Goal: Transaction & Acquisition: Purchase product/service

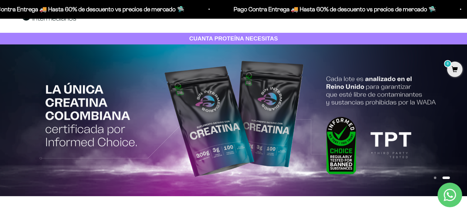
scroll to position [31, 0]
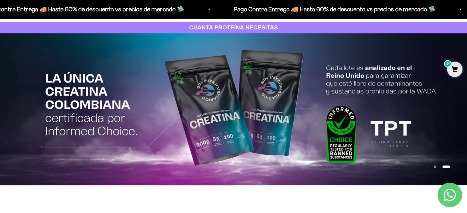
click at [449, 166] on button "Ir al artículo 2" at bounding box center [445, 167] width 7 height 2
click at [158, 79] on img at bounding box center [233, 109] width 467 height 152
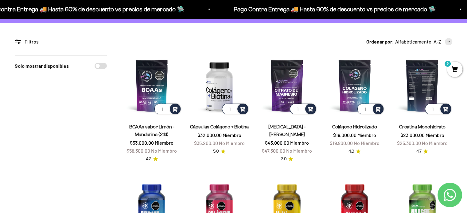
scroll to position [31, 0]
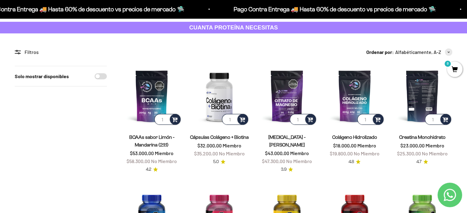
click at [419, 85] on img at bounding box center [422, 96] width 60 height 60
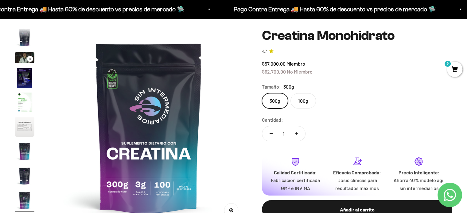
scroll to position [61, 0]
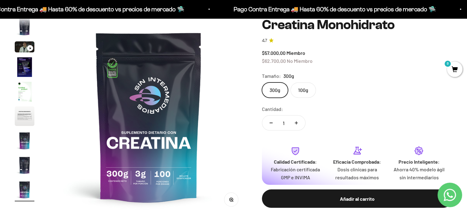
click at [297, 89] on label "100g" at bounding box center [302, 90] width 25 height 15
click at [262, 83] on input "100g" at bounding box center [262, 82] width 0 height 0
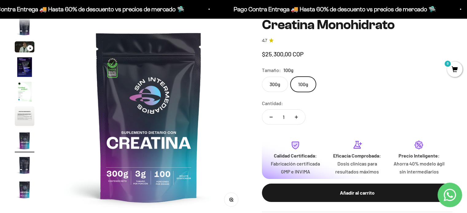
scroll to position [0, 1233]
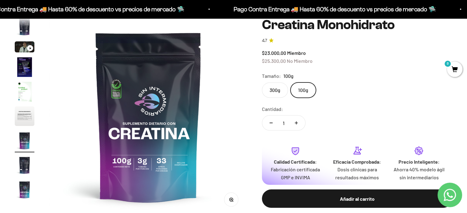
click at [273, 90] on label "300g" at bounding box center [275, 90] width 26 height 15
click at [262, 83] on input "300g" at bounding box center [262, 82] width 0 height 0
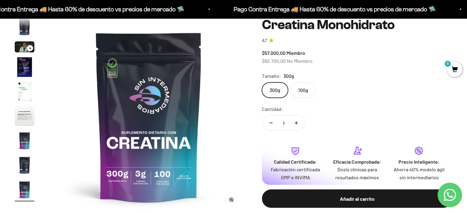
click at [138, 123] on img at bounding box center [149, 117] width 198 height 198
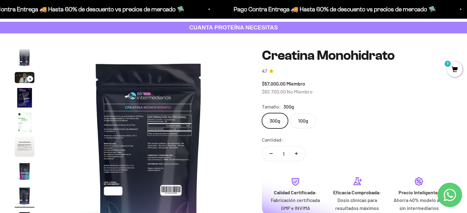
scroll to position [61, 0]
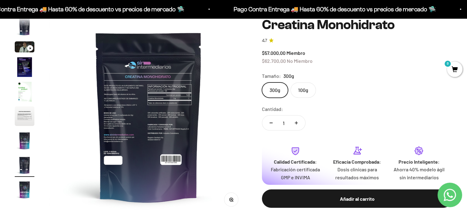
click at [145, 113] on img at bounding box center [148, 117] width 198 height 198
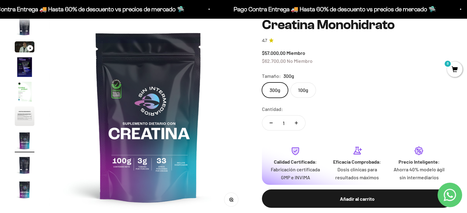
click at [145, 113] on img at bounding box center [148, 117] width 198 height 198
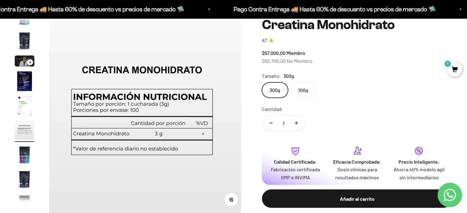
scroll to position [0, 1027]
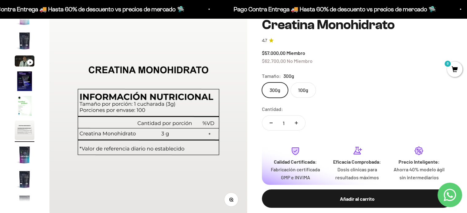
click at [200, 94] on img at bounding box center [148, 117] width 198 height 198
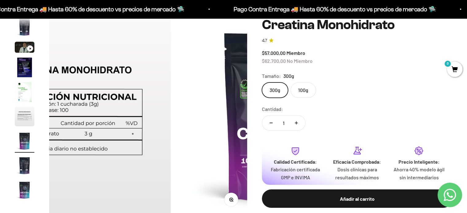
scroll to position [25, 0]
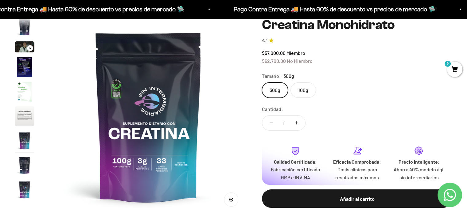
click at [200, 94] on img at bounding box center [148, 117] width 198 height 198
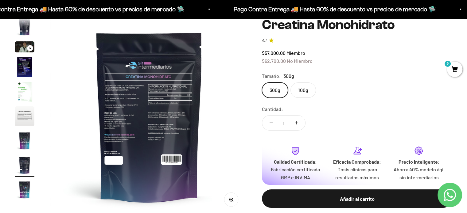
scroll to position [0, 1438]
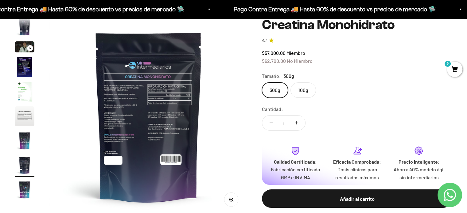
click at [200, 94] on img at bounding box center [148, 117] width 198 height 198
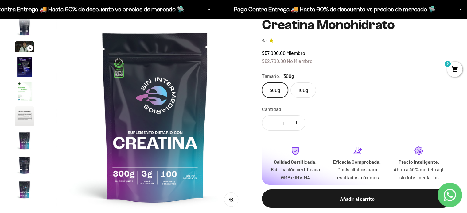
scroll to position [0, 1643]
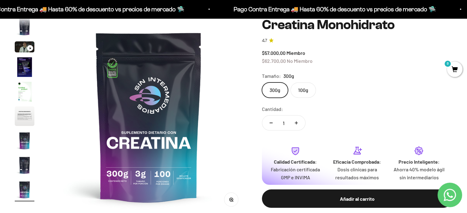
click at [200, 94] on img at bounding box center [149, 117] width 198 height 198
click at [157, 103] on img at bounding box center [149, 117] width 198 height 198
click at [179, 144] on img at bounding box center [149, 117] width 198 height 198
click at [241, 129] on img at bounding box center [149, 117] width 198 height 198
click at [183, 126] on img at bounding box center [149, 117] width 198 height 198
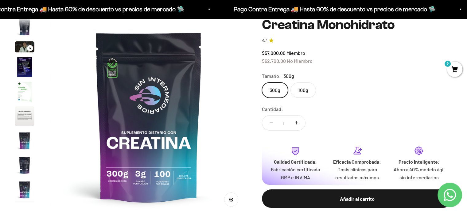
click at [153, 121] on img at bounding box center [149, 117] width 198 height 198
click at [73, 116] on img at bounding box center [149, 117] width 198 height 198
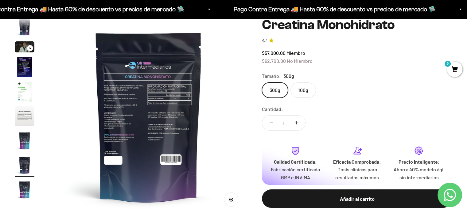
click at [63, 114] on img at bounding box center [148, 117] width 198 height 198
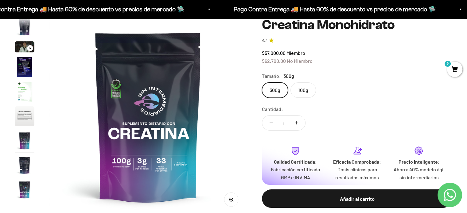
scroll to position [0, 1233]
click at [63, 114] on img at bounding box center [148, 117] width 198 height 198
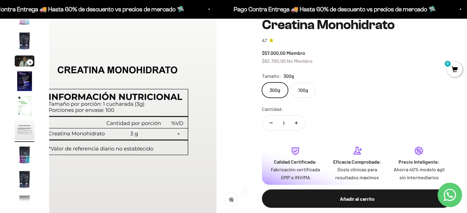
scroll to position [0, 1027]
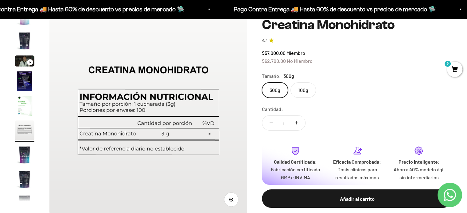
click at [63, 114] on img at bounding box center [148, 117] width 198 height 198
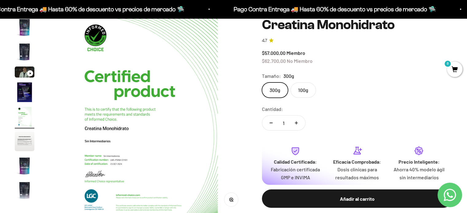
scroll to position [0, 822]
click at [25, 142] on img "Ir al artículo 6" at bounding box center [25, 142] width 20 height 20
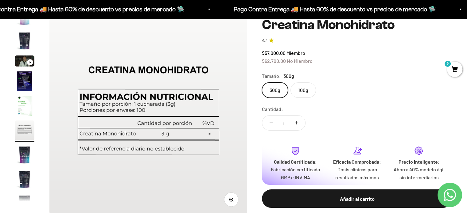
scroll to position [25, 0]
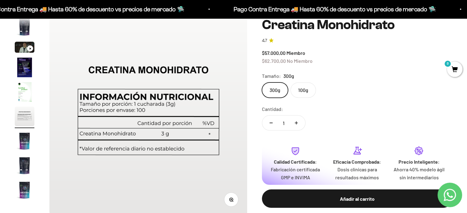
click at [27, 109] on img "Ir al artículo 6" at bounding box center [25, 117] width 20 height 20
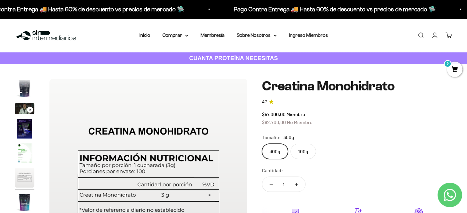
click at [27, 109] on div "Ir al artículo 3" at bounding box center [30, 110] width 6 height 6
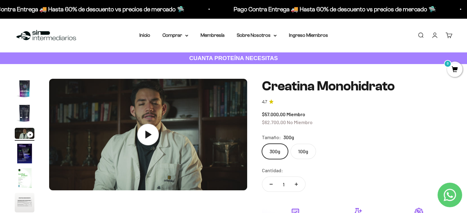
scroll to position [0, 411]
click at [155, 130] on icon at bounding box center [148, 134] width 21 height 21
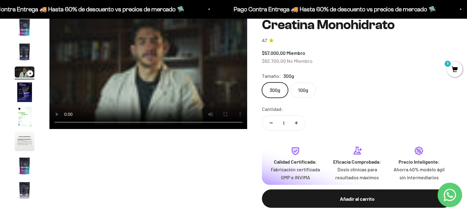
scroll to position [31, 0]
